Goal: Navigation & Orientation: Find specific page/section

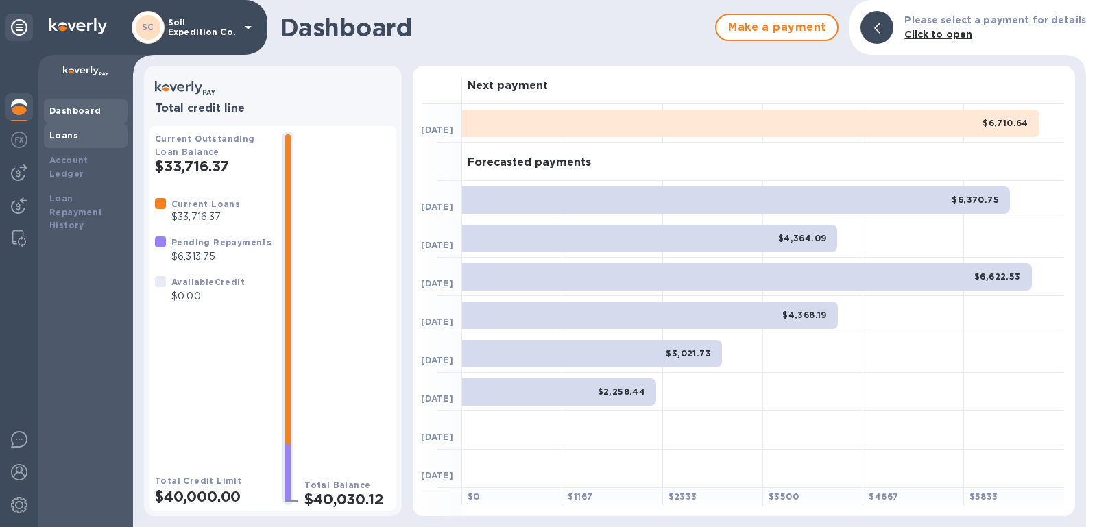
click at [91, 142] on div "Loans" at bounding box center [86, 135] width 84 height 25
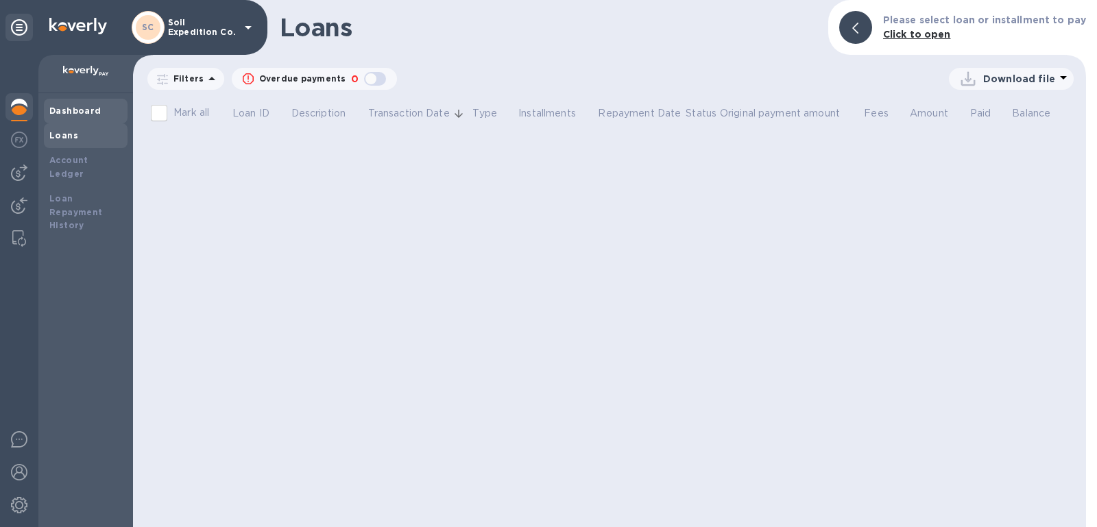
click at [82, 105] on div "Dashboard" at bounding box center [85, 111] width 73 height 14
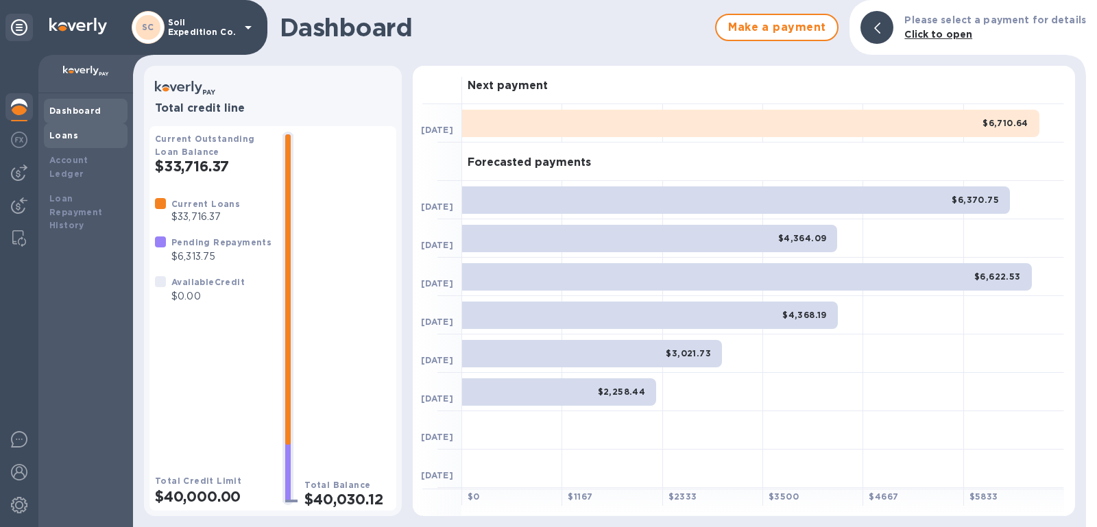
click at [80, 129] on div "Loans" at bounding box center [85, 136] width 73 height 14
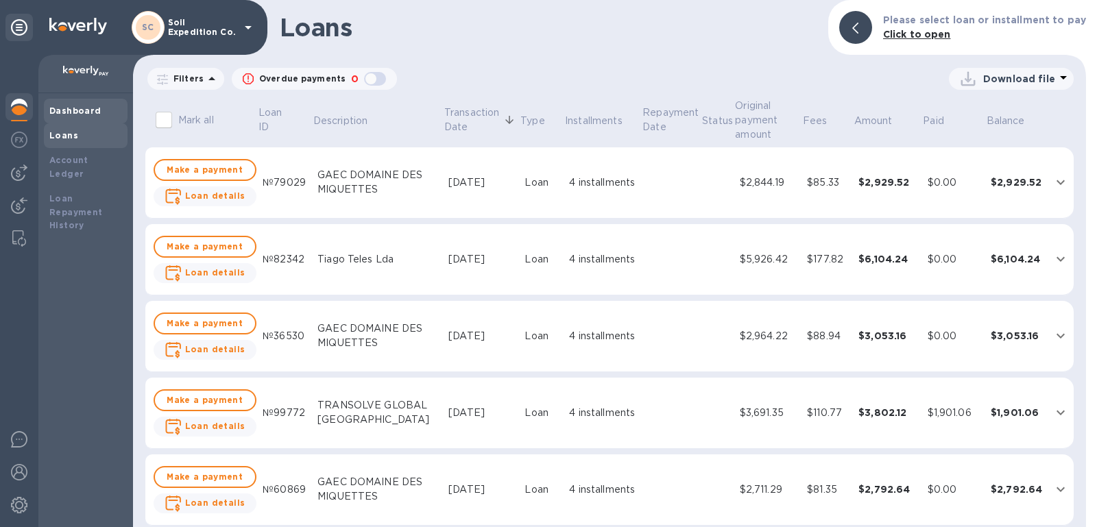
click at [86, 107] on b "Dashboard" at bounding box center [75, 111] width 52 height 10
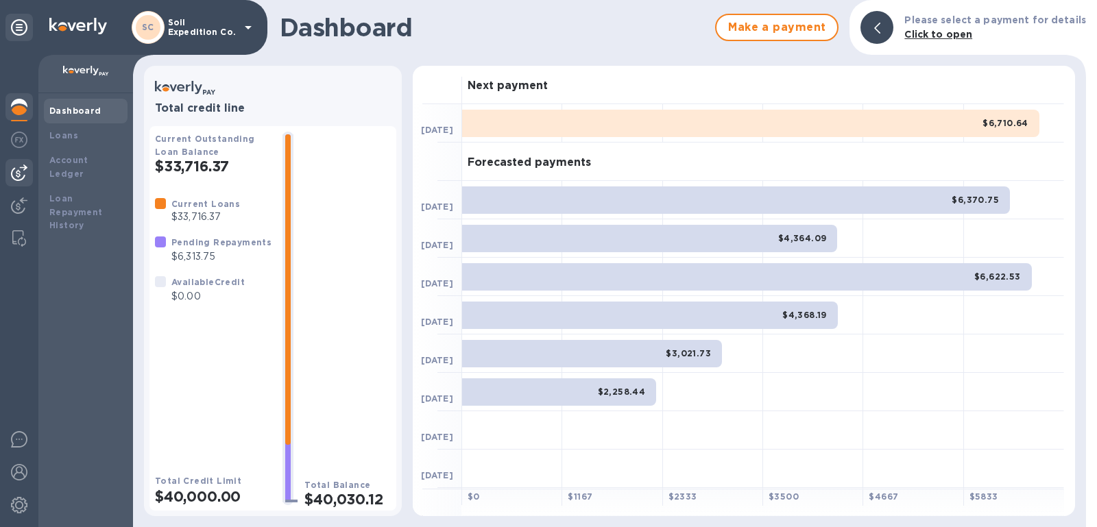
click at [19, 166] on img at bounding box center [19, 173] width 16 height 16
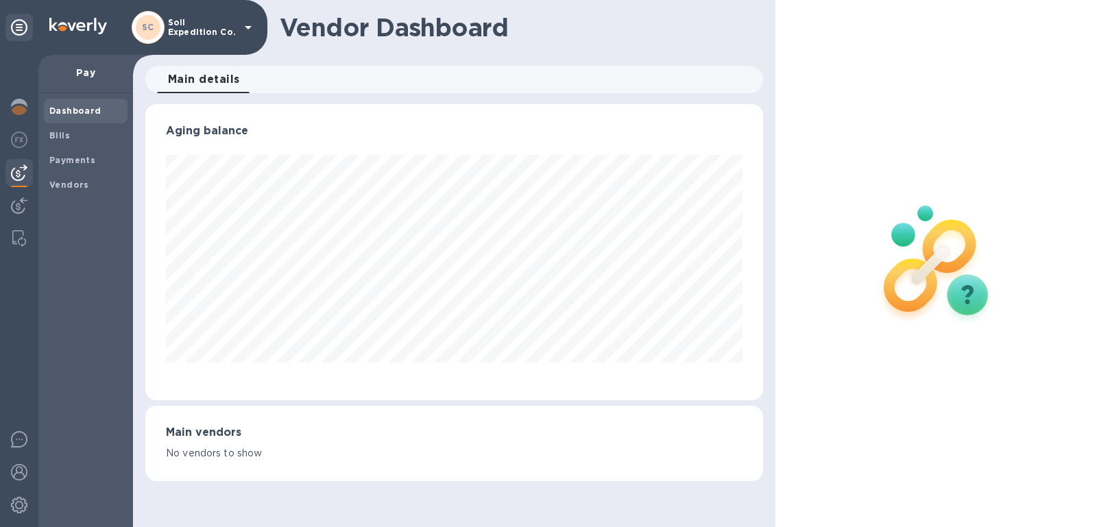
scroll to position [296, 618]
click at [99, 135] on span "Bills" at bounding box center [85, 136] width 73 height 14
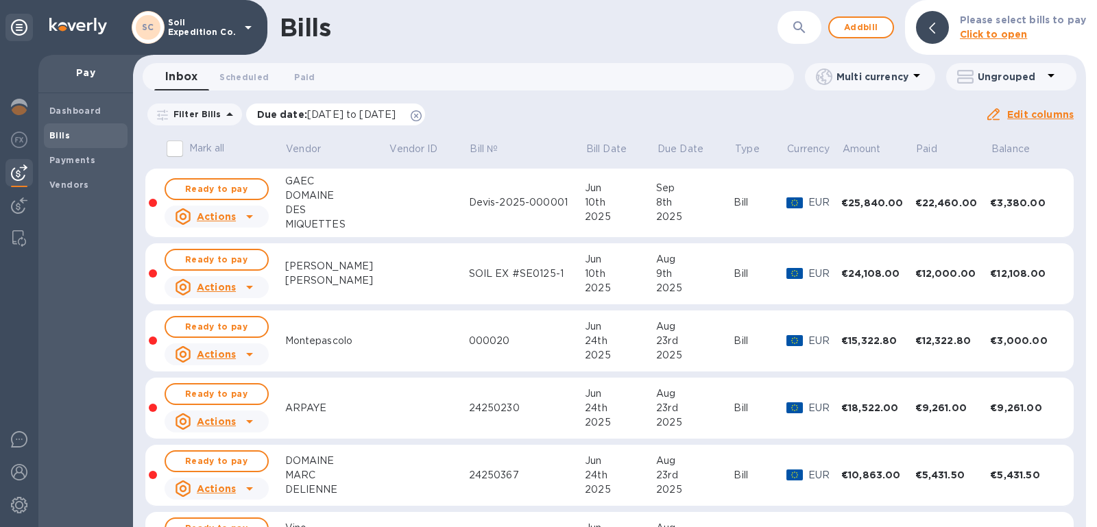
click at [422, 113] on icon at bounding box center [416, 115] width 11 height 11
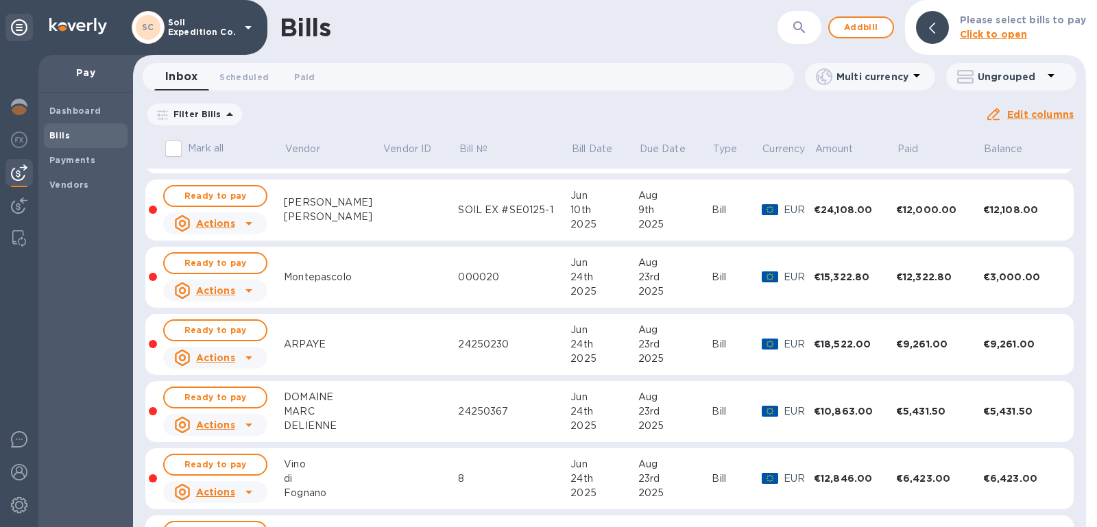
scroll to position [562, 0]
